Goal: Information Seeking & Learning: Learn about a topic

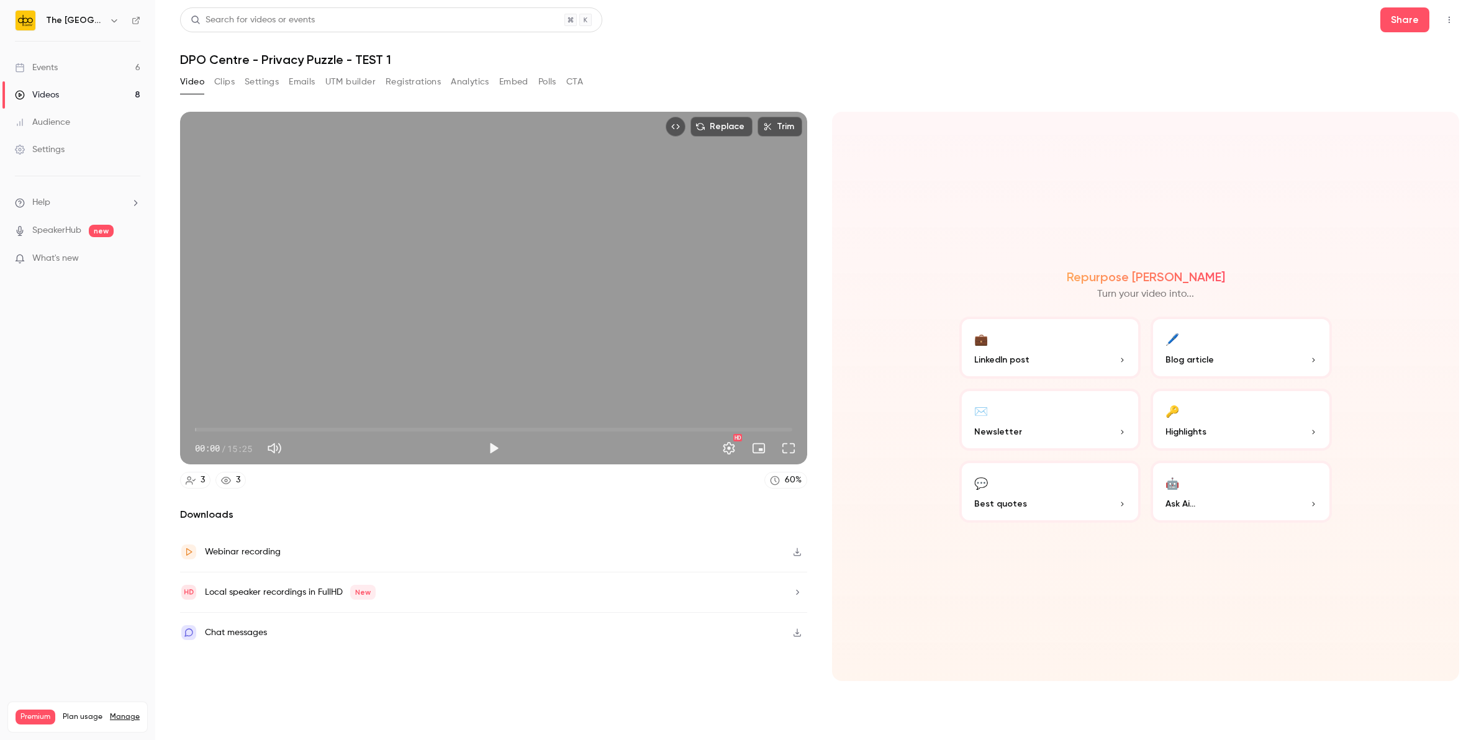
click at [121, 79] on link "Events 6" at bounding box center [77, 67] width 155 height 27
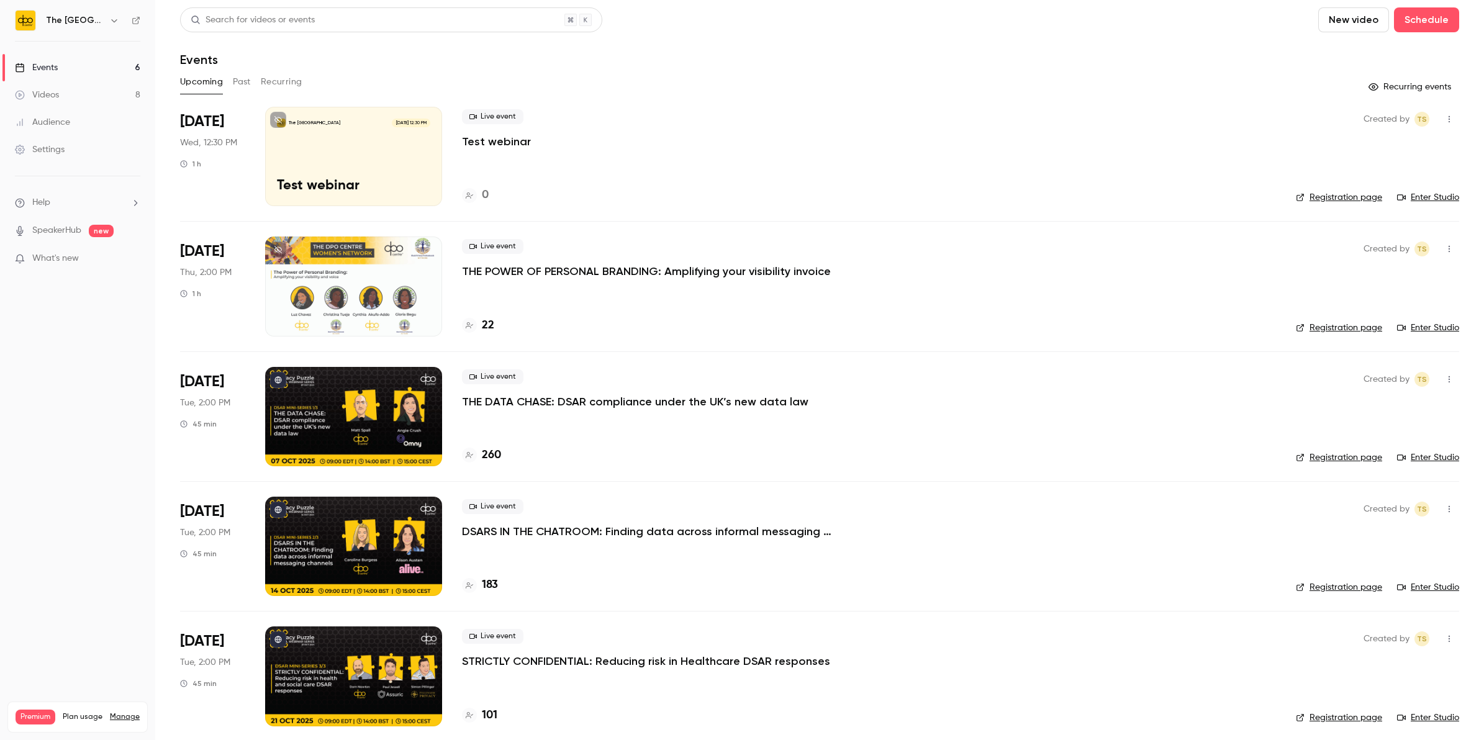
click at [252, 82] on div "Upcoming Past Recurring" at bounding box center [819, 82] width 1279 height 20
click at [251, 79] on div "Upcoming Past Recurring" at bounding box center [819, 82] width 1279 height 20
click at [295, 387] on div at bounding box center [353, 416] width 177 height 99
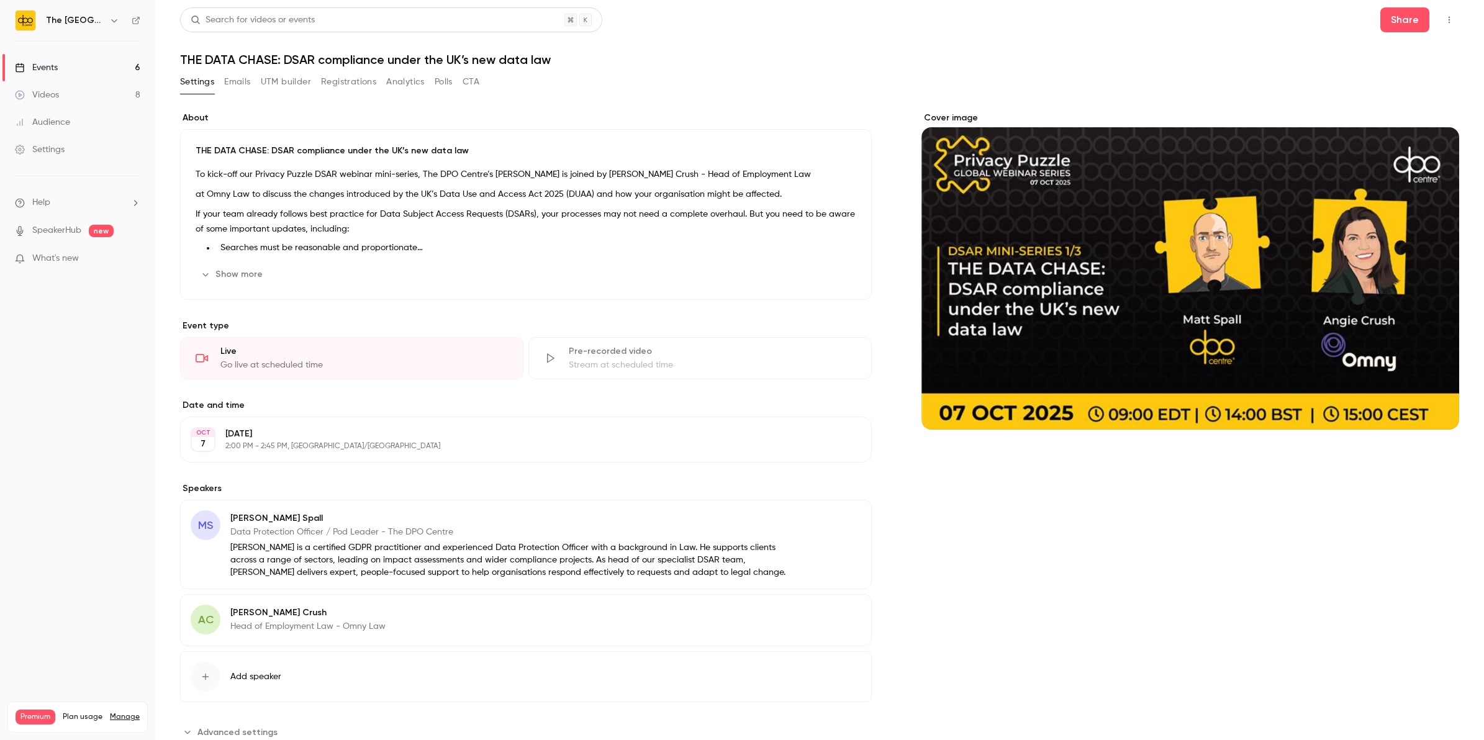
click at [398, 70] on div "Search for videos or events Share THE DATA CHASE: DSAR compliance under the UK’…" at bounding box center [819, 389] width 1279 height 764
click at [395, 79] on button "Analytics" at bounding box center [405, 82] width 38 height 20
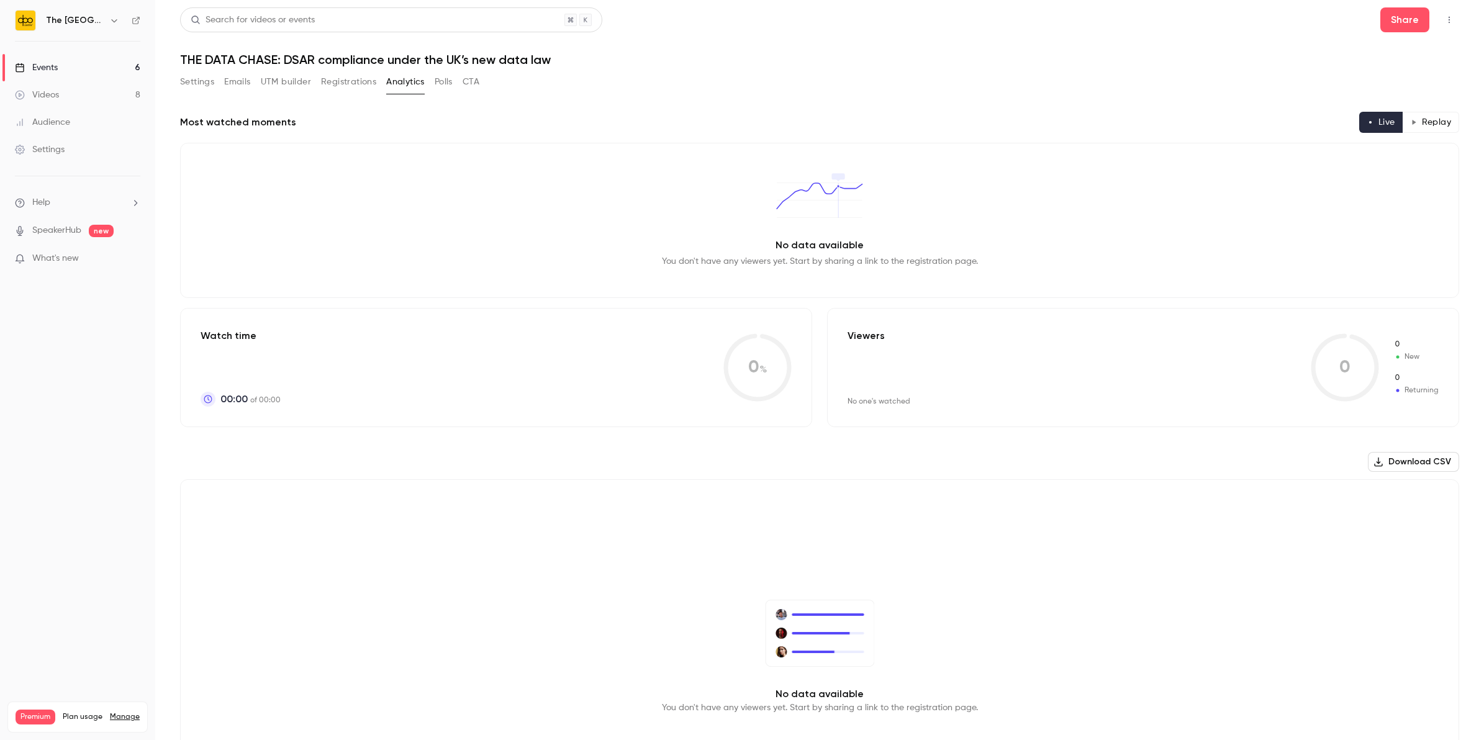
click at [351, 79] on button "Registrations" at bounding box center [348, 82] width 55 height 20
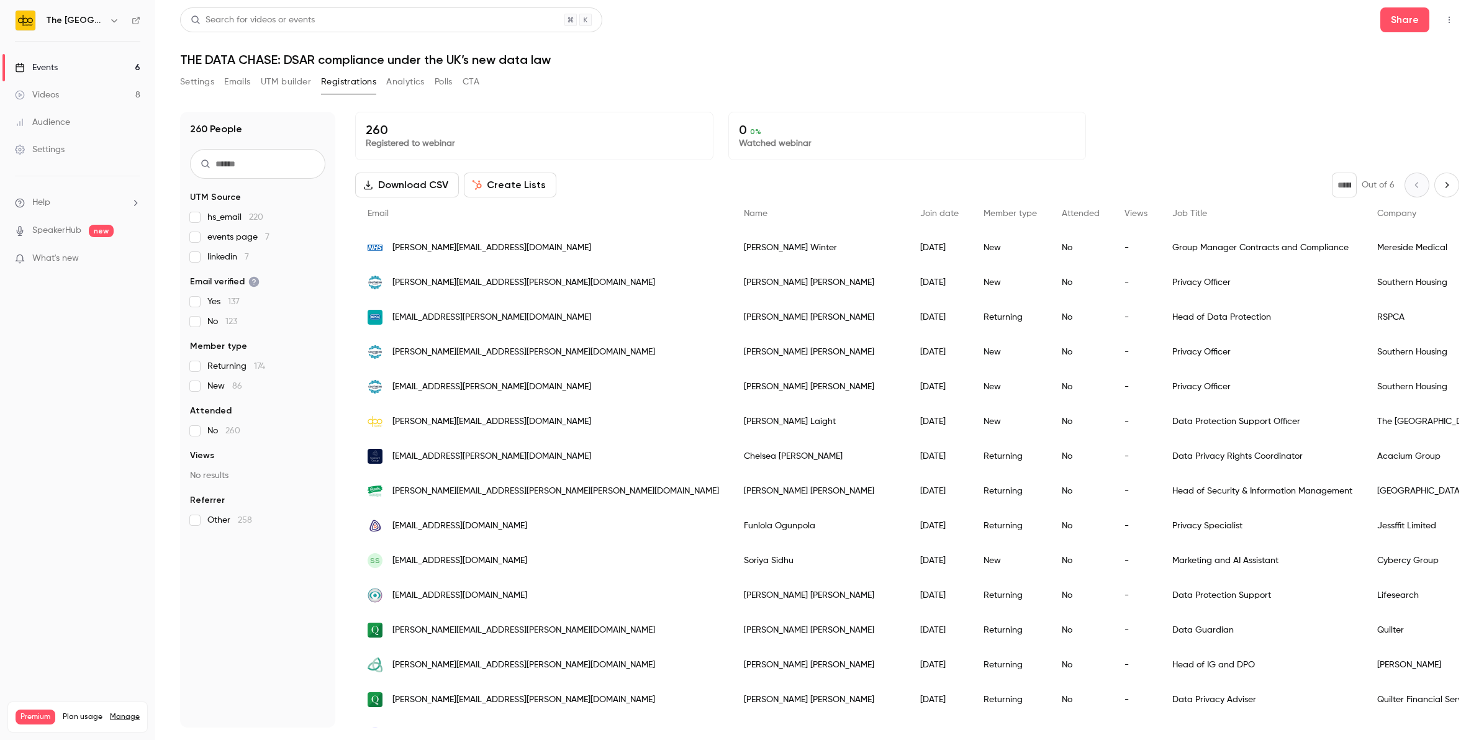
drag, startPoint x: 79, startPoint y: 73, endPoint x: 76, endPoint y: 79, distance: 6.9
click at [79, 73] on link "Events 6" at bounding box center [77, 67] width 155 height 27
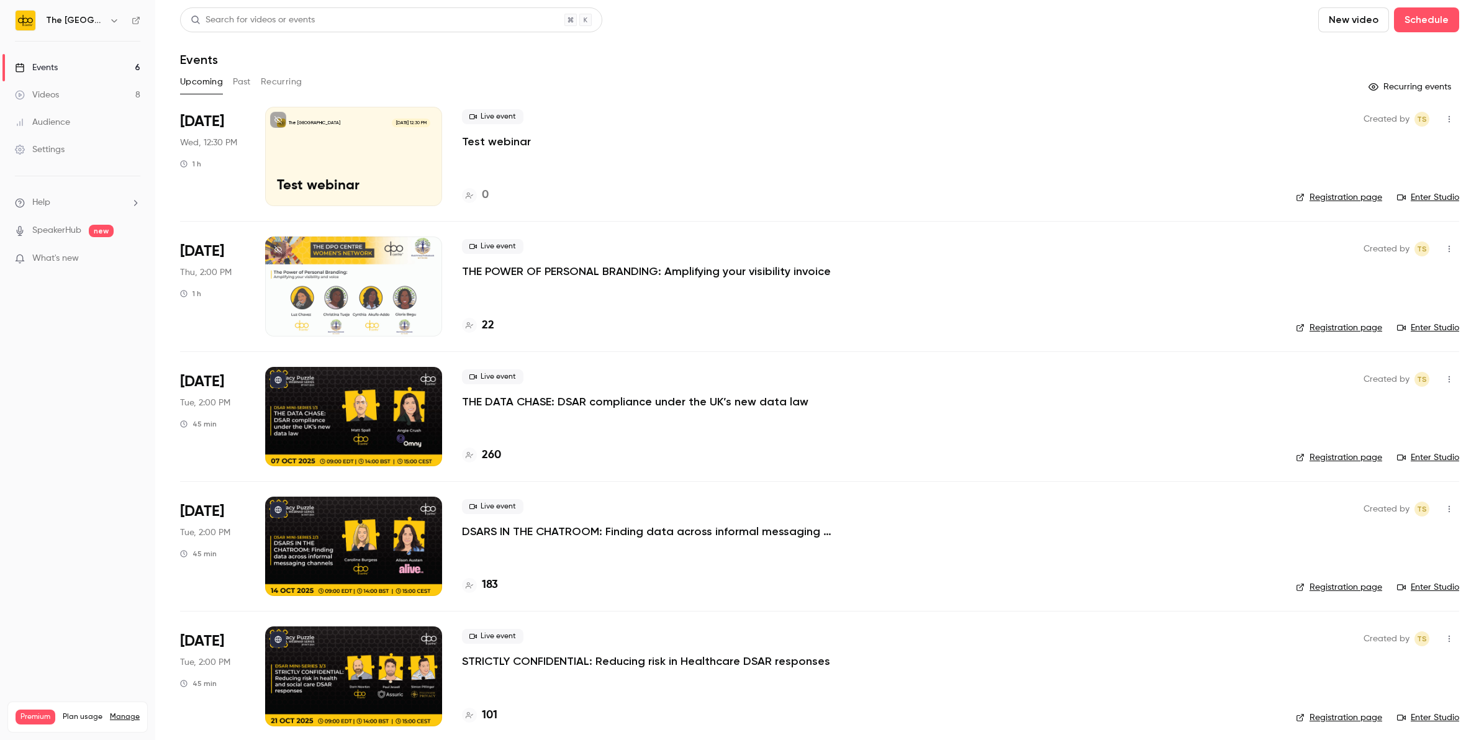
click at [382, 520] on div at bounding box center [353, 546] width 177 height 99
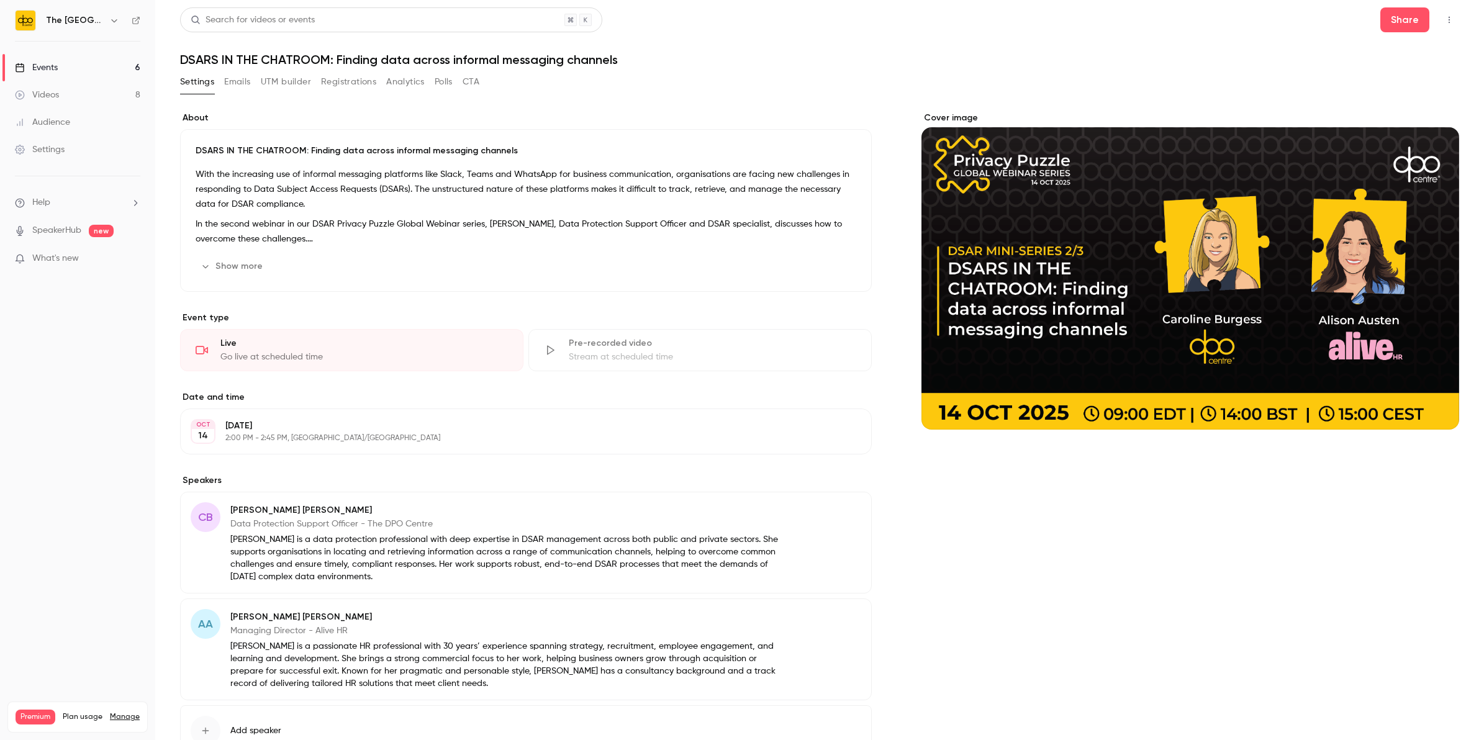
click at [349, 76] on button "Registrations" at bounding box center [348, 82] width 55 height 20
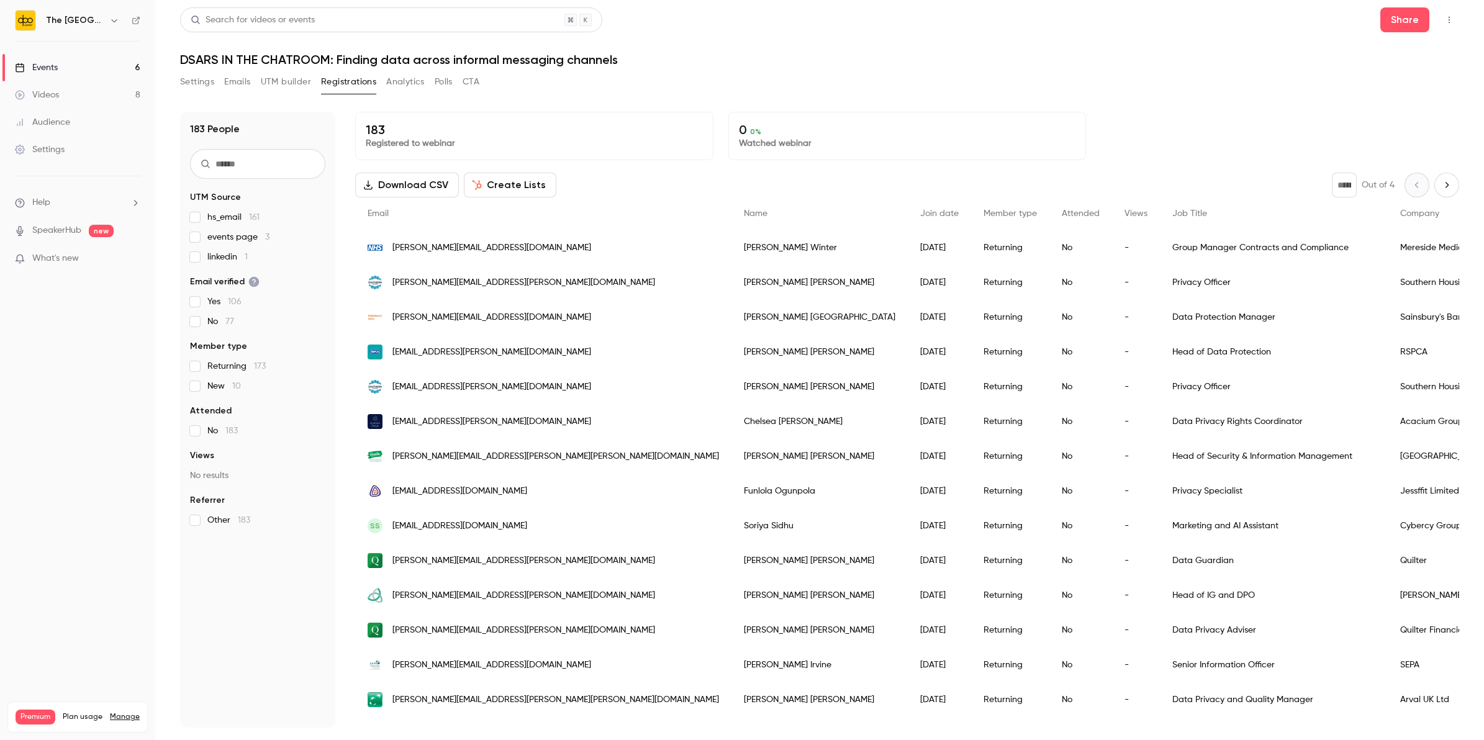
click at [70, 68] on link "Events 6" at bounding box center [77, 67] width 155 height 27
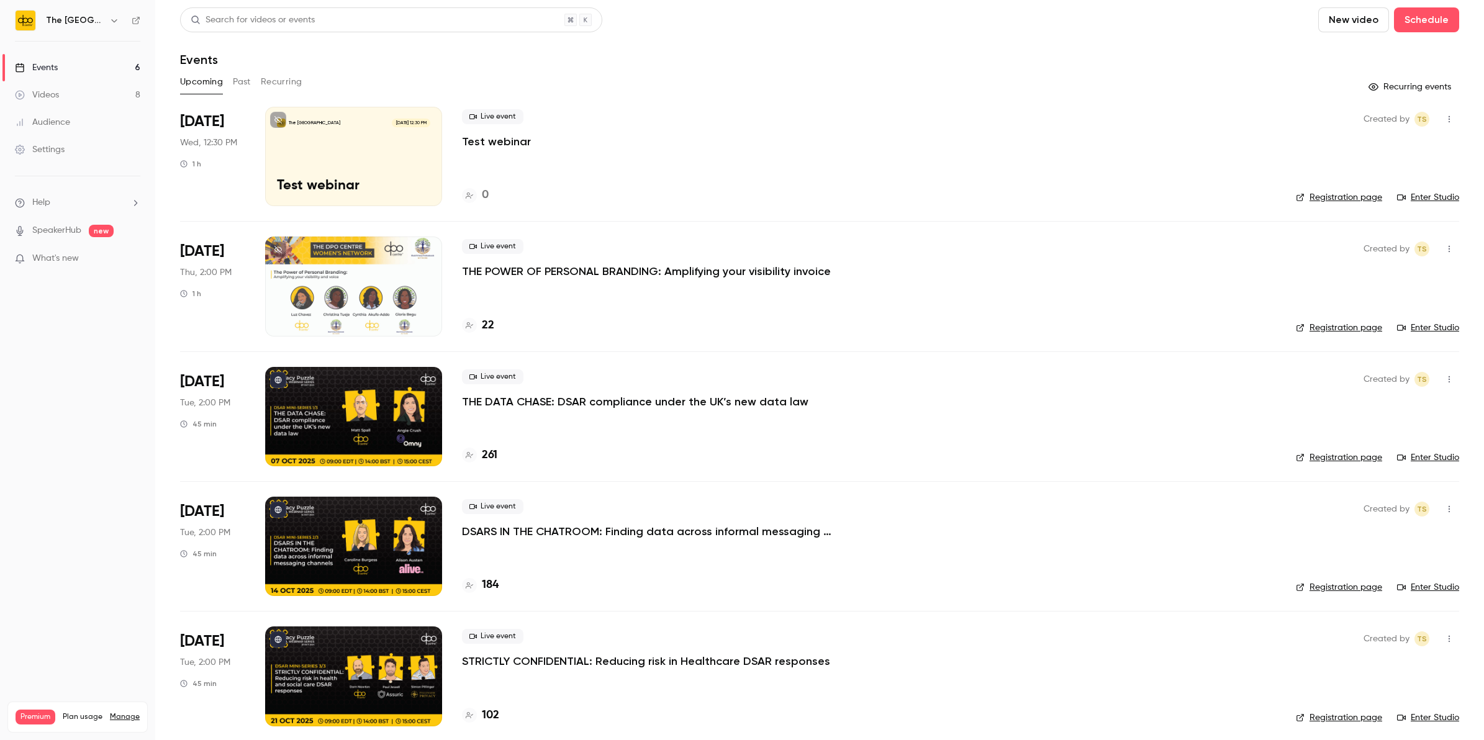
click at [233, 81] on button "Past" at bounding box center [242, 82] width 18 height 20
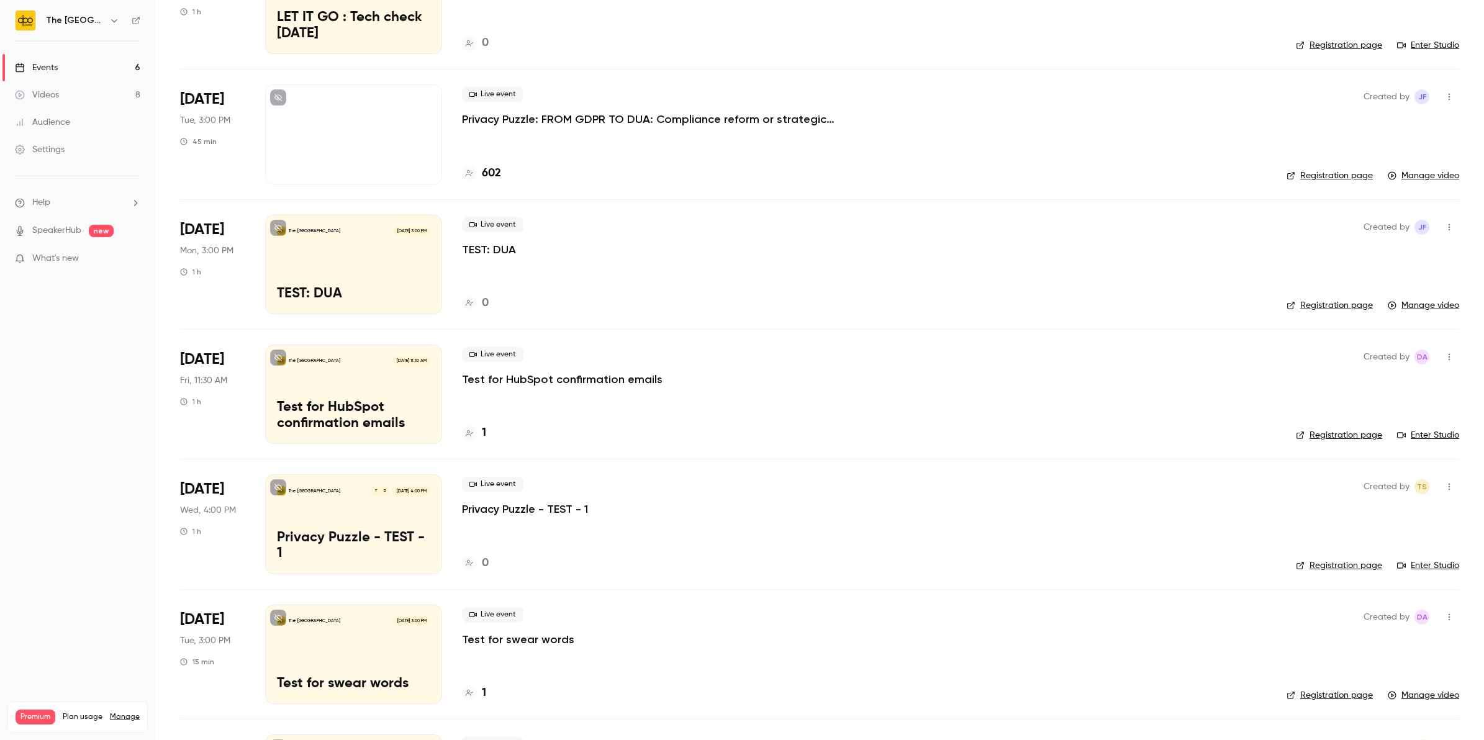
scroll to position [659, 0]
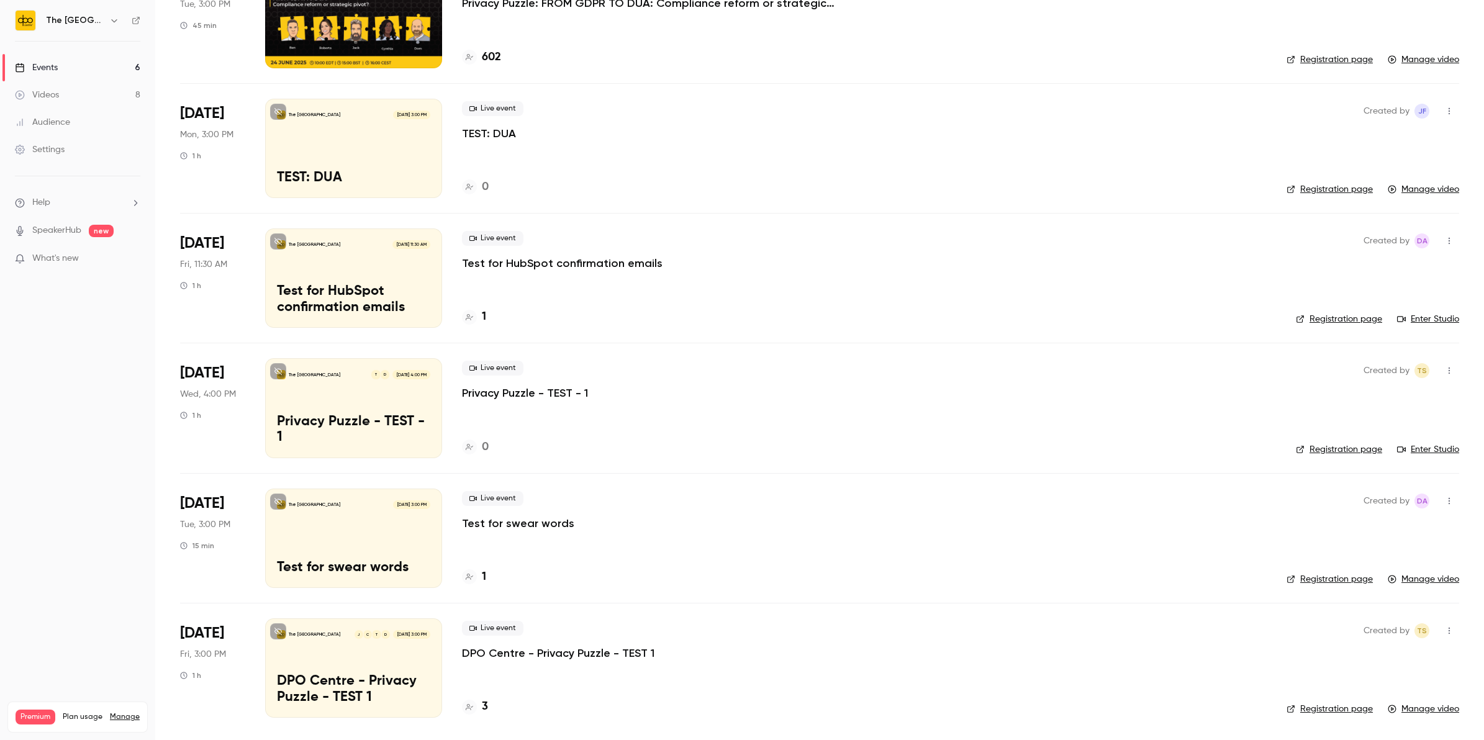
click at [74, 58] on link "Events 6" at bounding box center [77, 67] width 155 height 27
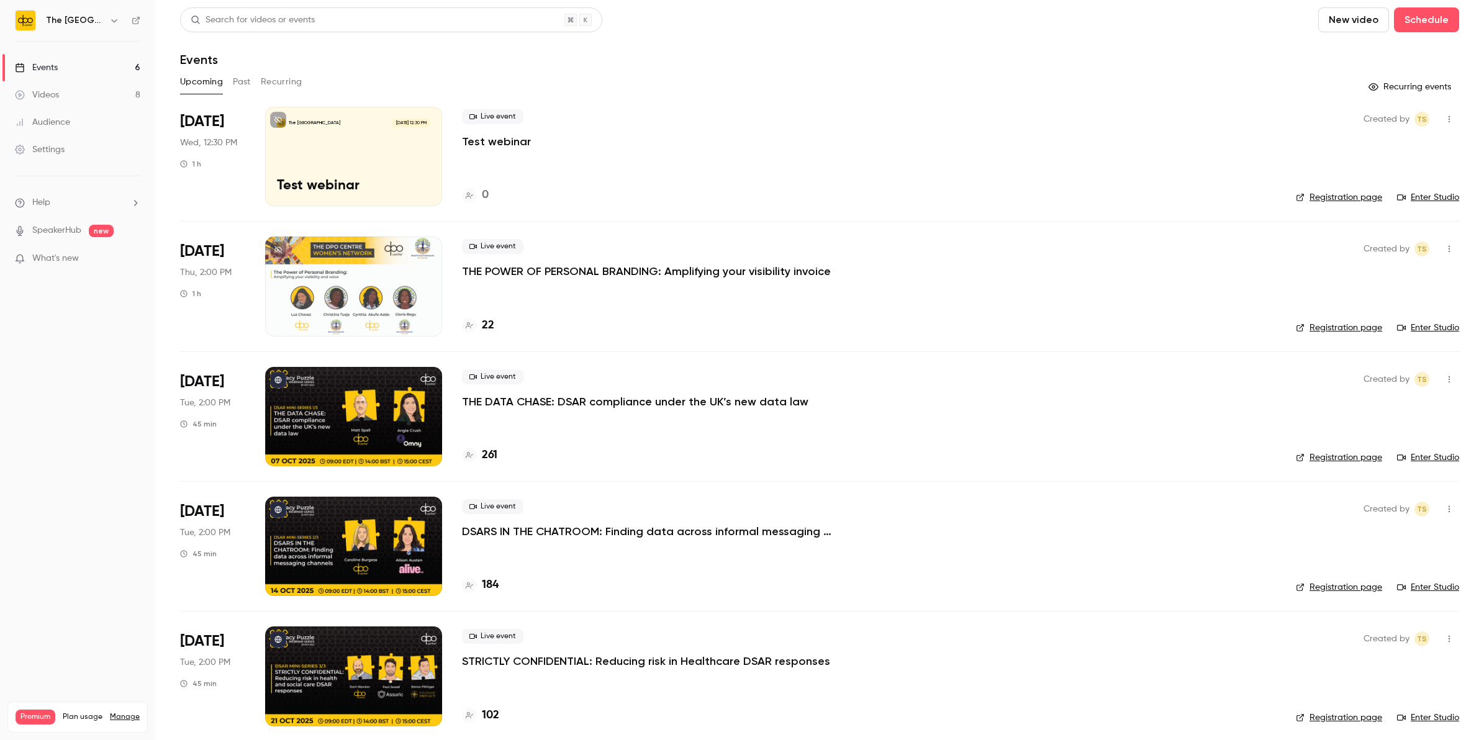
click at [0, 54] on link "Events 6" at bounding box center [77, 67] width 155 height 27
click at [112, 93] on link "Videos 8" at bounding box center [77, 94] width 155 height 27
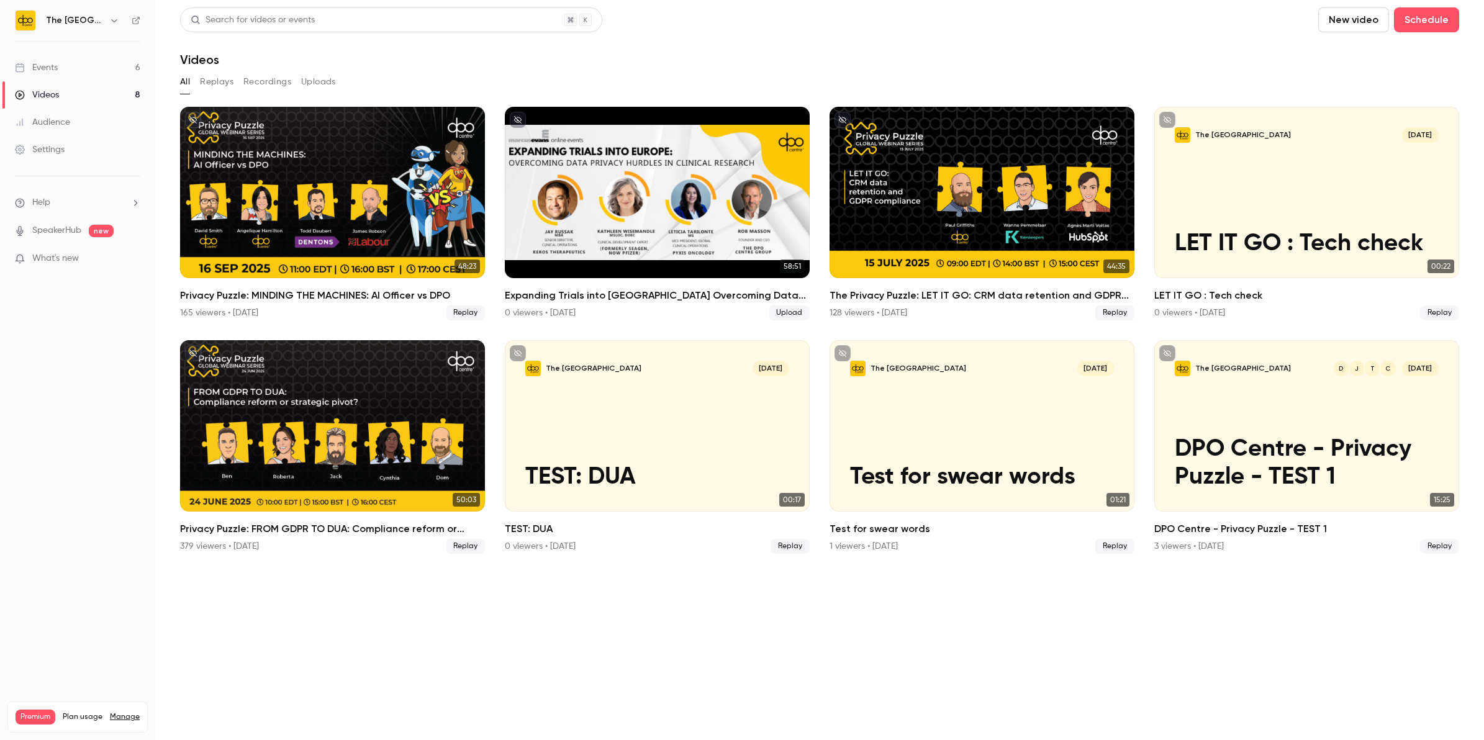
click at [128, 60] on link "Events 6" at bounding box center [77, 67] width 155 height 27
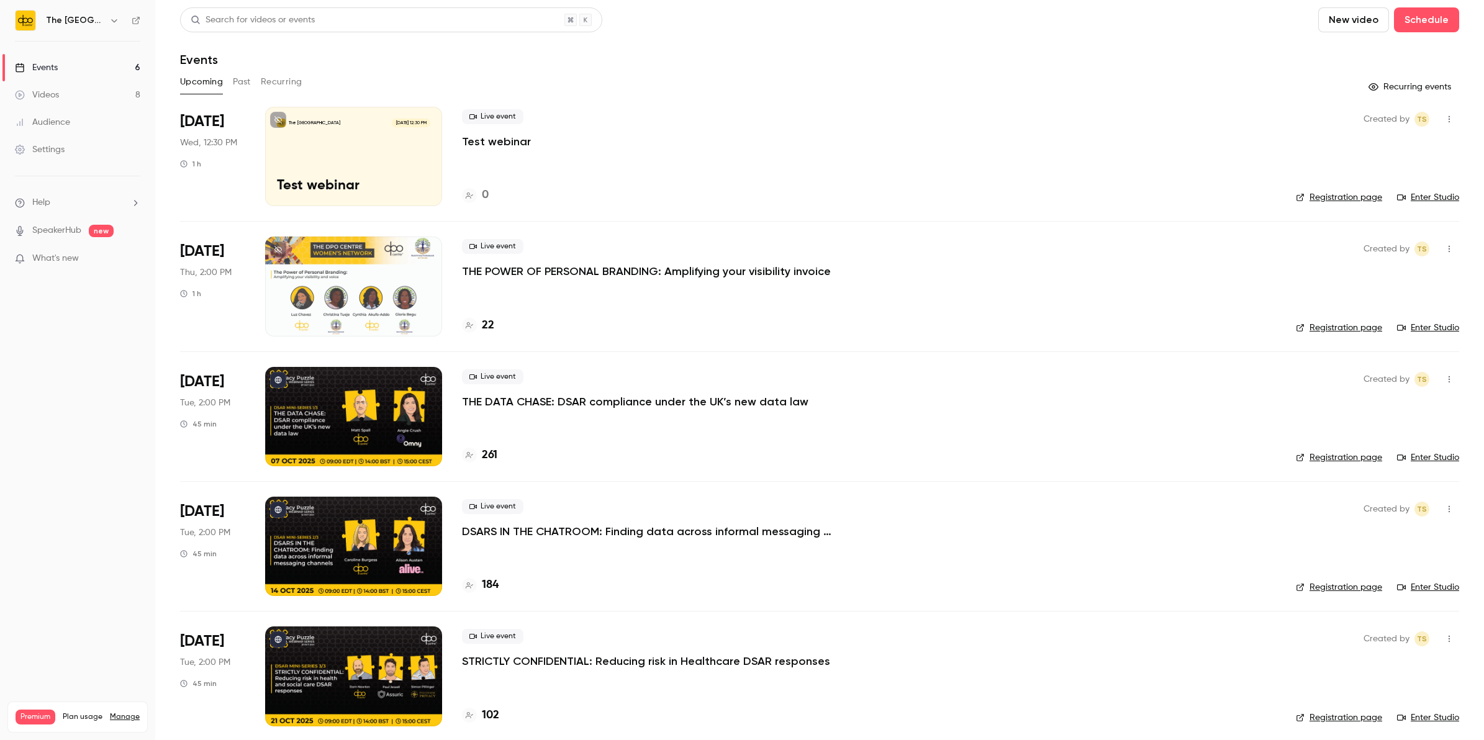
click at [242, 85] on button "Past" at bounding box center [242, 82] width 18 height 20
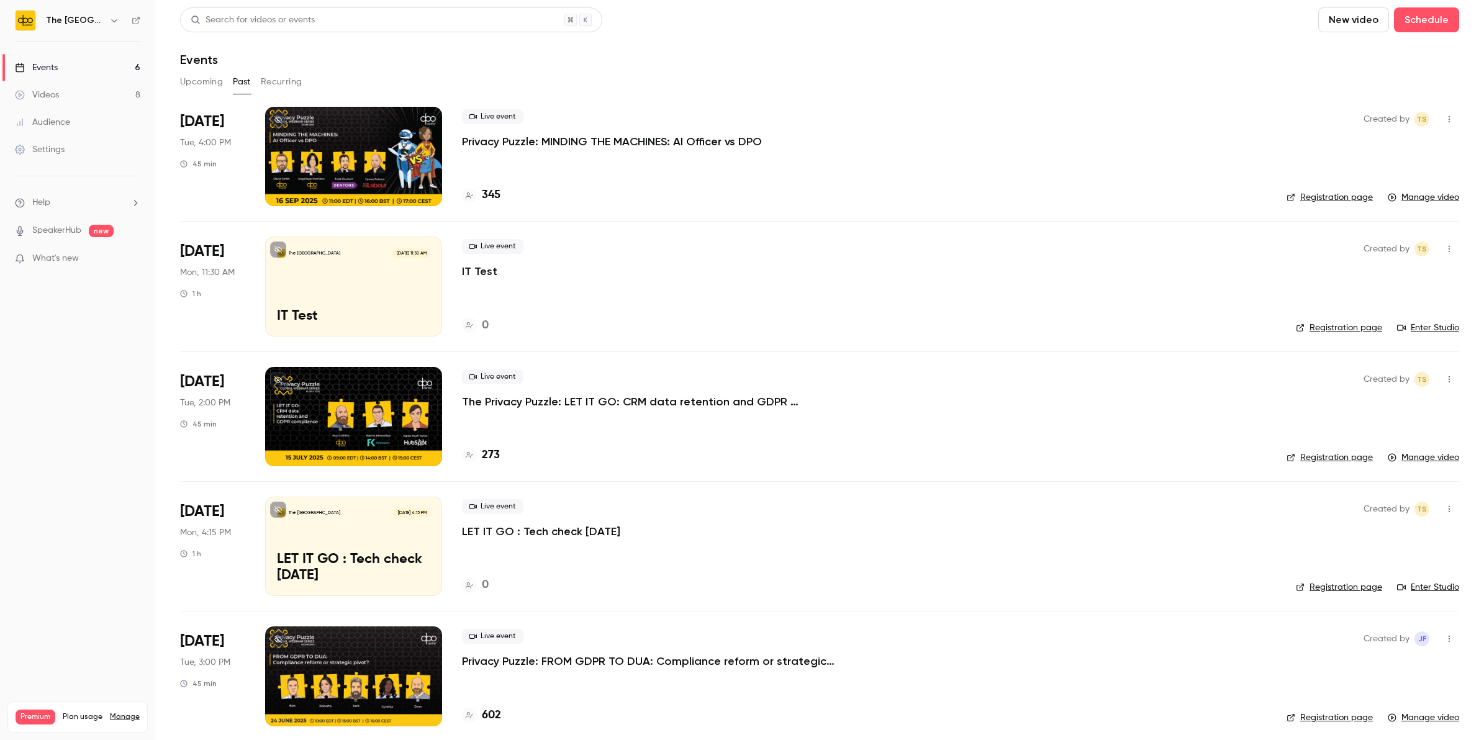
click at [197, 88] on button "Upcoming" at bounding box center [201, 82] width 43 height 20
